Goal: Information Seeking & Learning: Learn about a topic

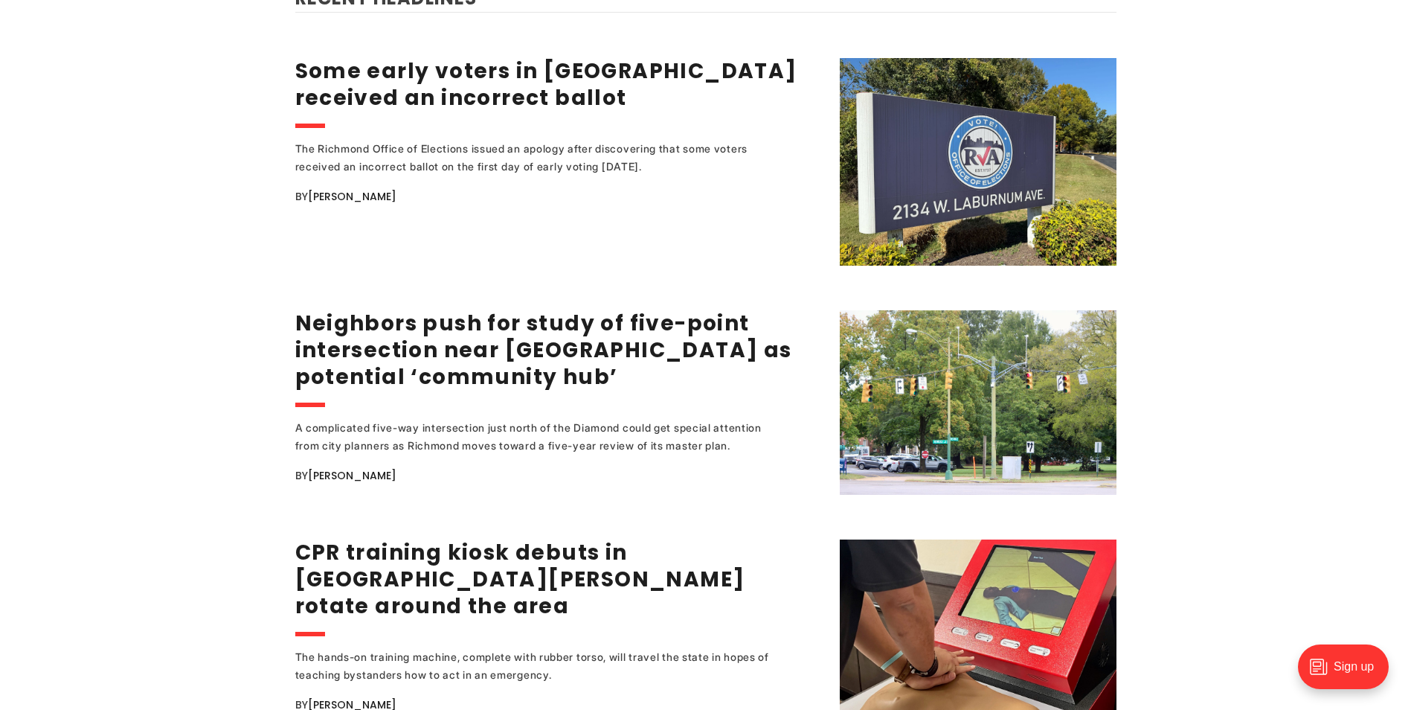
scroll to position [1960, 0]
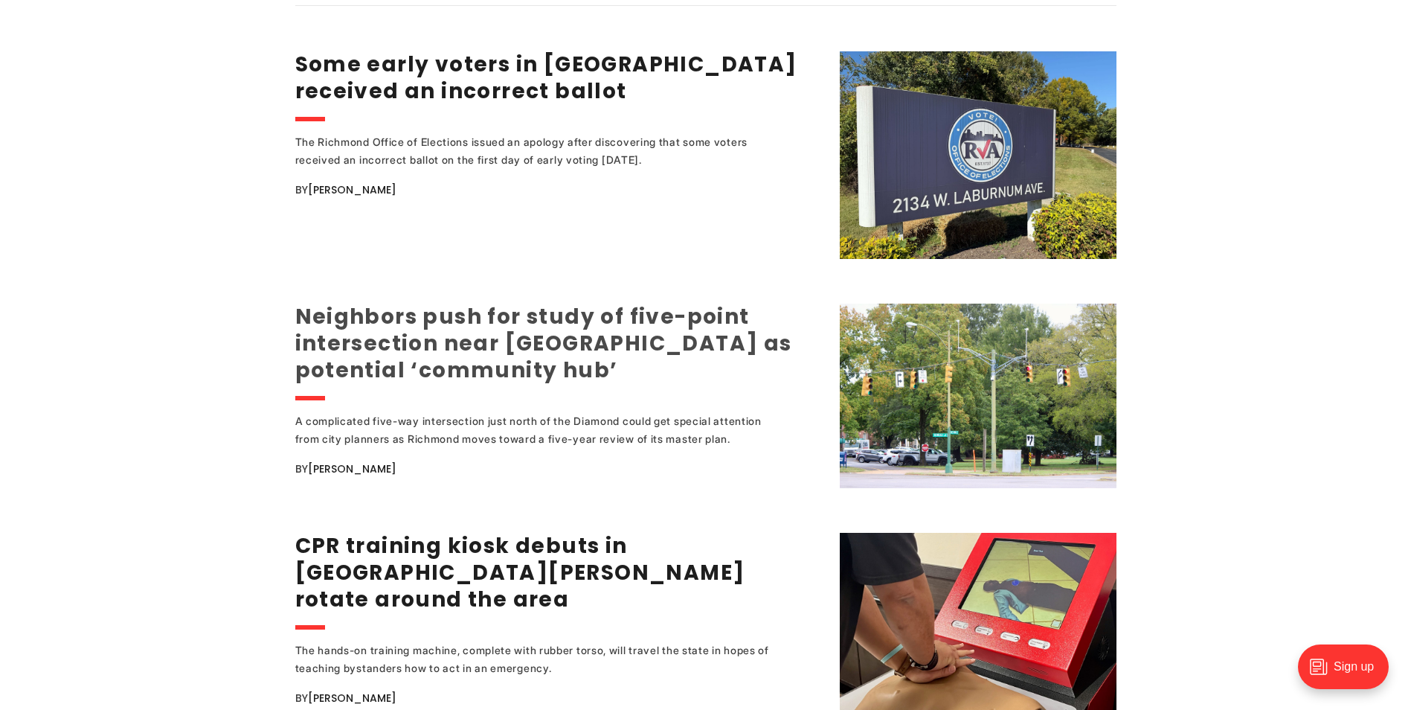
click at [535, 320] on link "Neighbors push for study of five-point intersection near Diamond as potential ‘…" at bounding box center [543, 343] width 497 height 83
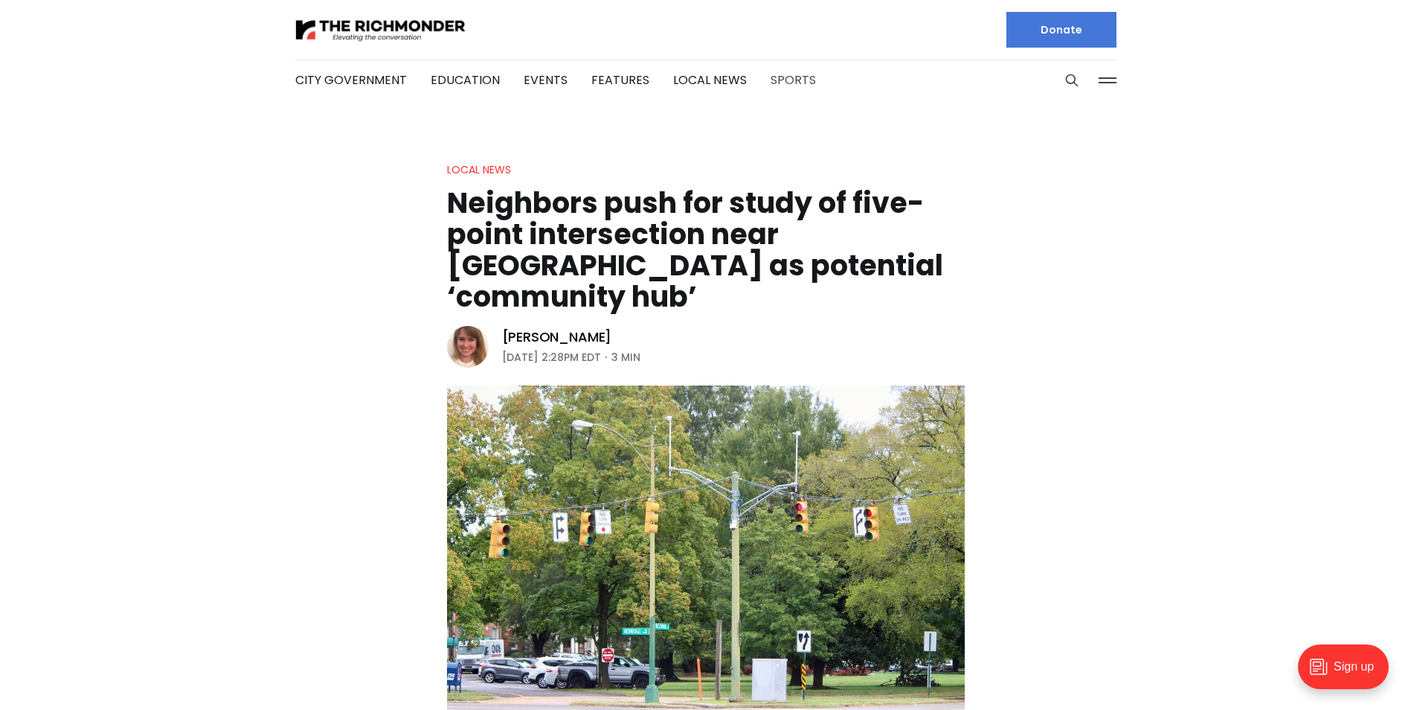
click at [792, 83] on link "Sports" at bounding box center [793, 79] width 45 height 17
click at [608, 79] on link "Features" at bounding box center [620, 79] width 58 height 17
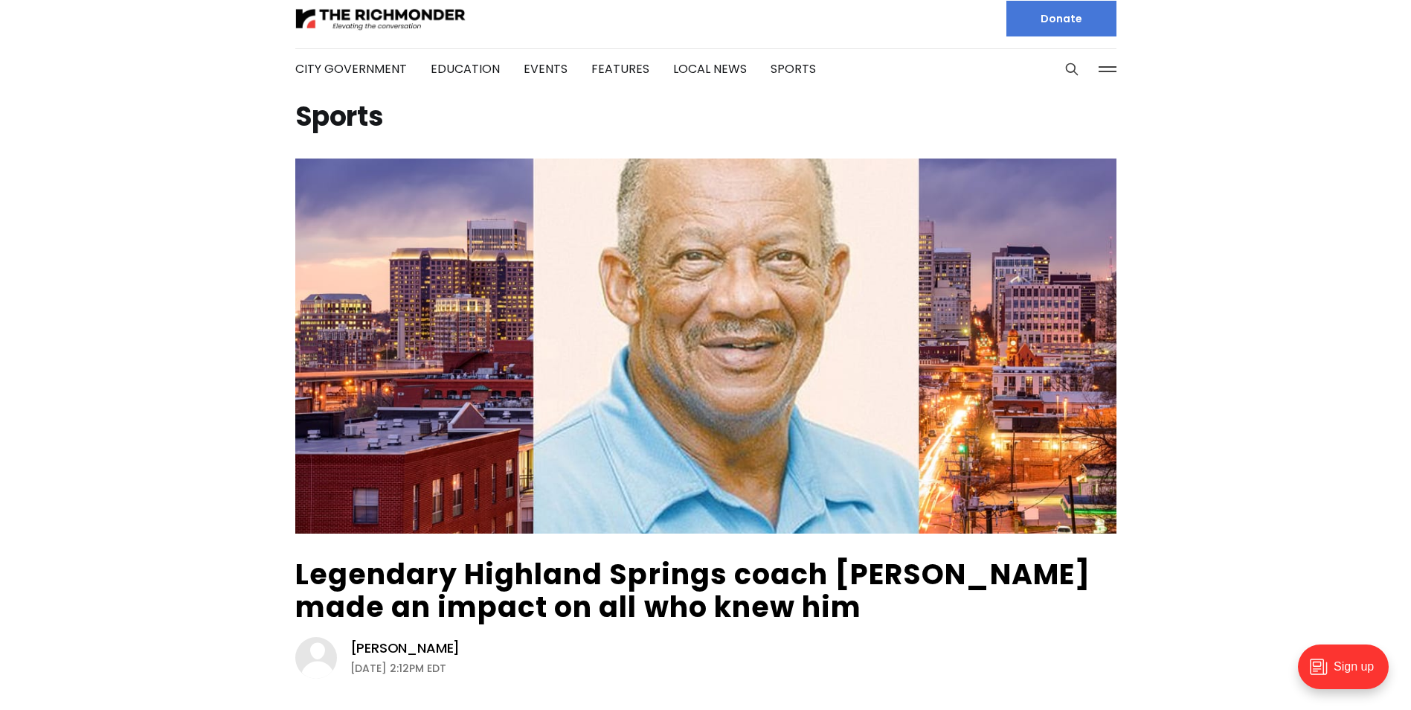
scroll to position [9, 0]
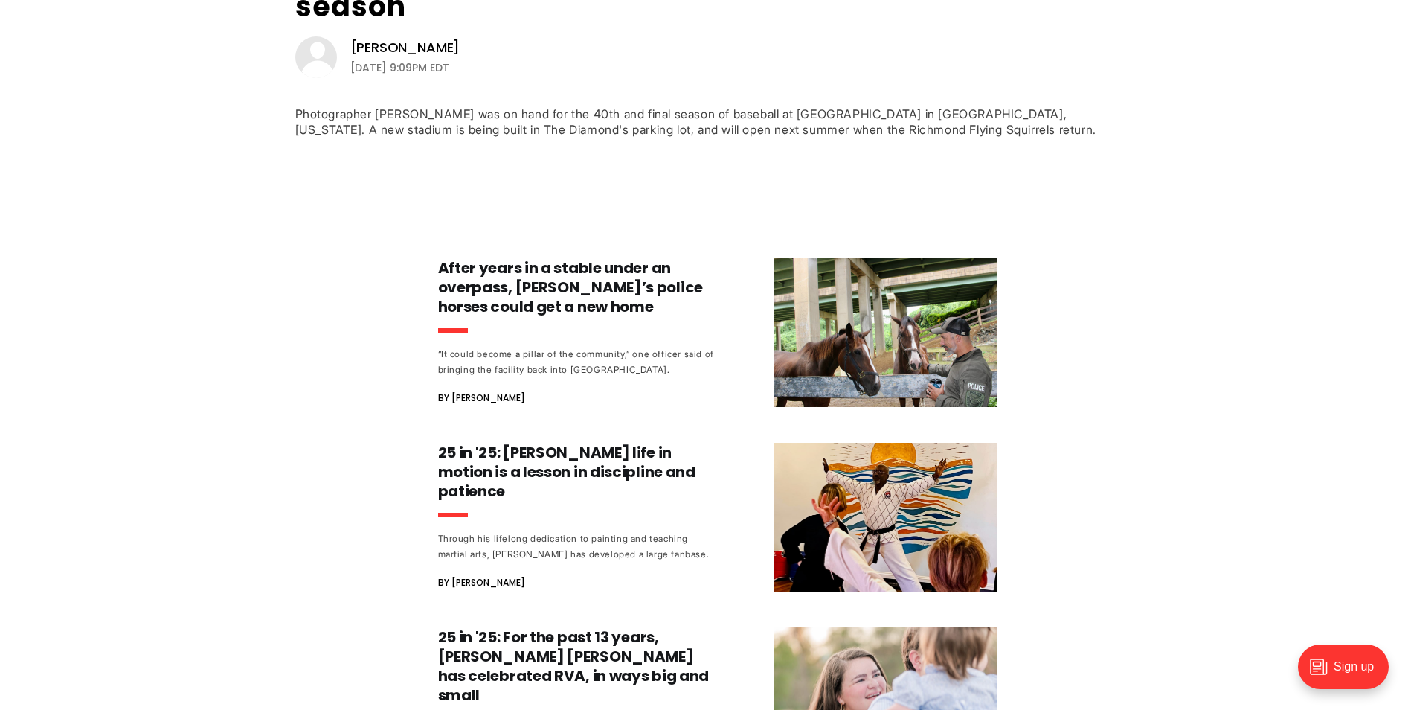
scroll to position [605, 0]
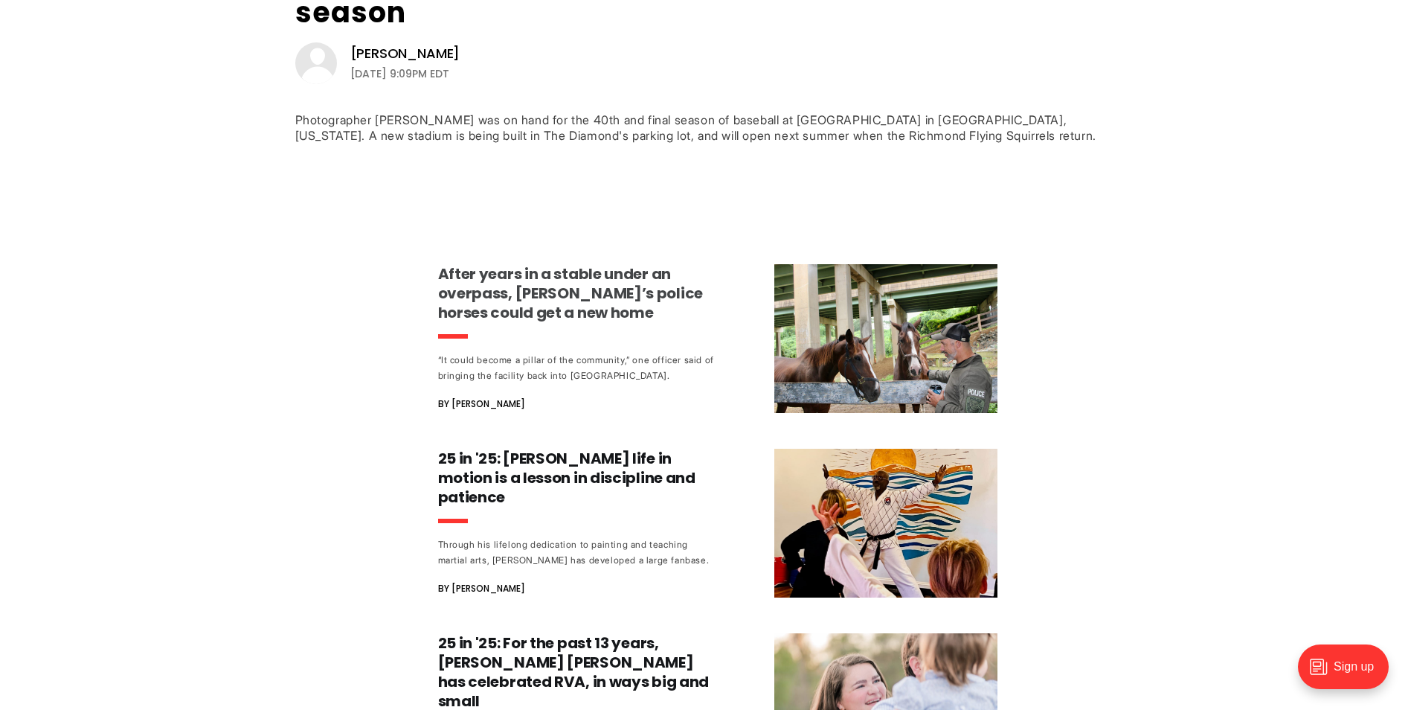
click at [617, 266] on h3 "After years in a stable under an overpass, [PERSON_NAME]’s police horses could …" at bounding box center [576, 293] width 277 height 58
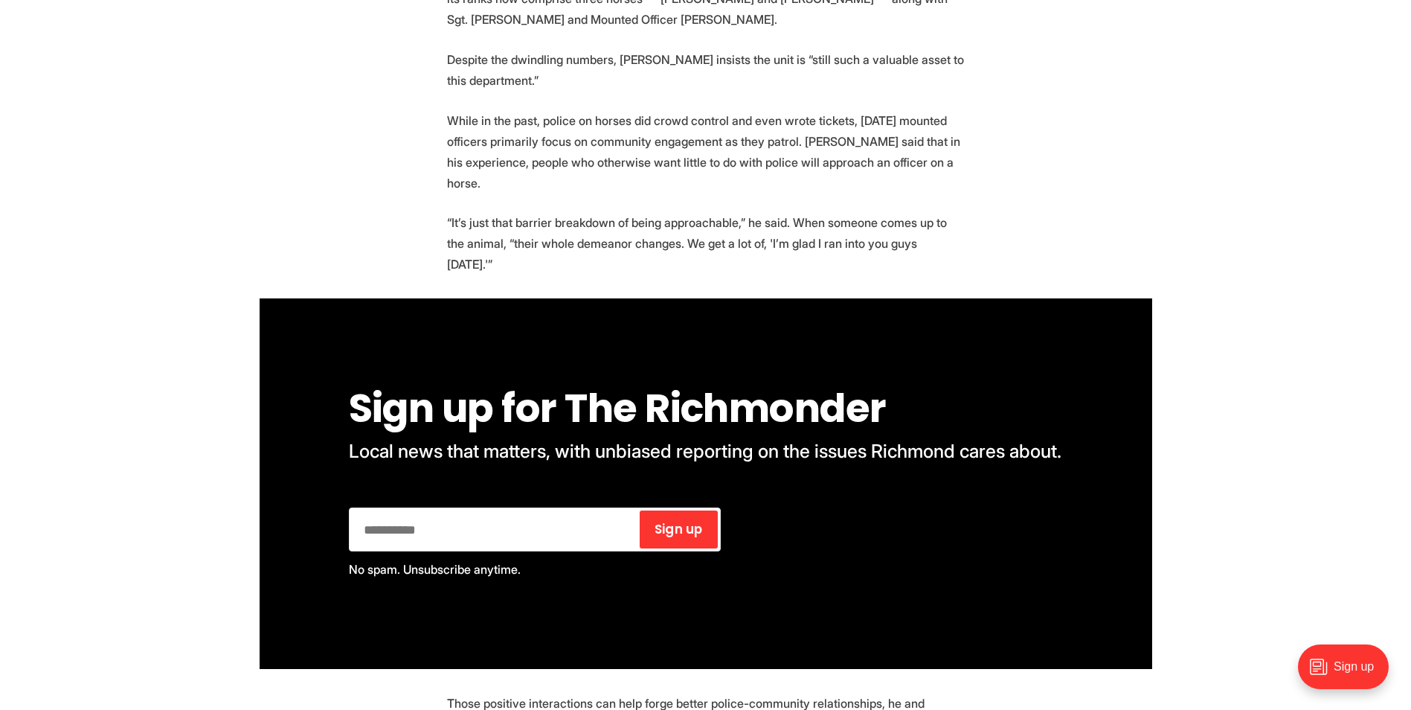
scroll to position [2799, 0]
